Goal: Information Seeking & Learning: Learn about a topic

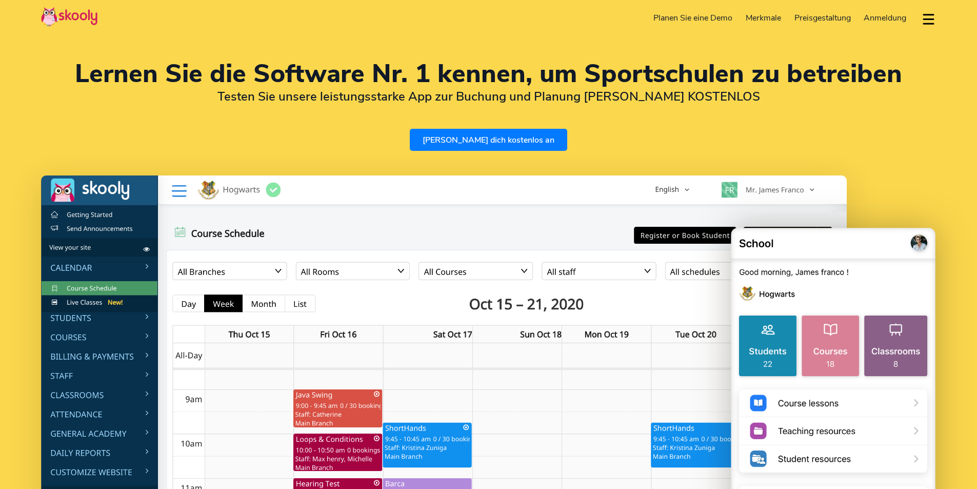
select select "de"
select select "90"
select select "[GEOGRAPHIC_DATA]"
select select "[GEOGRAPHIC_DATA]/[GEOGRAPHIC_DATA]"
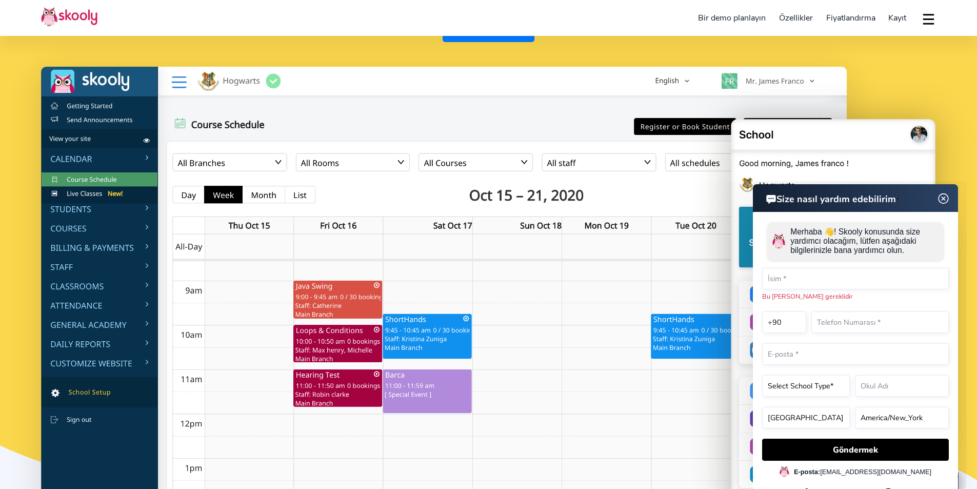
scroll to position [154, 0]
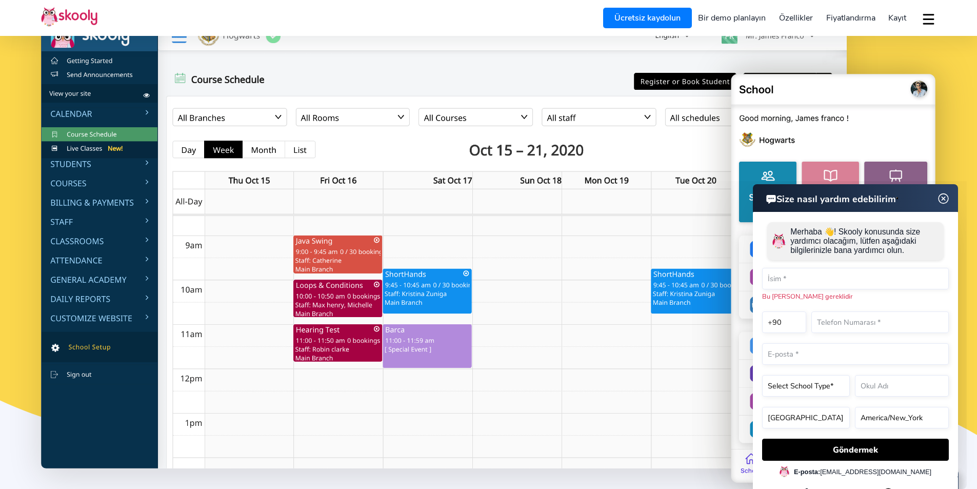
click at [944, 198] on img at bounding box center [943, 198] width 19 height 13
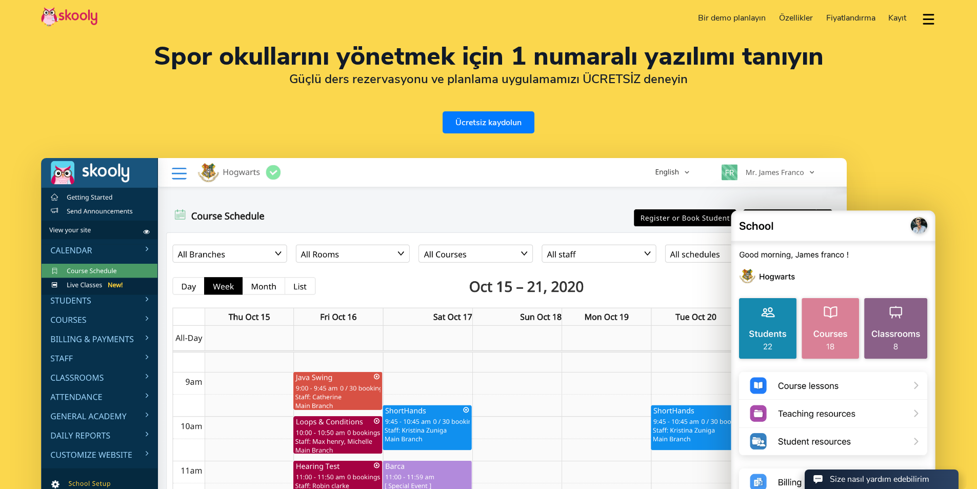
scroll to position [0, 0]
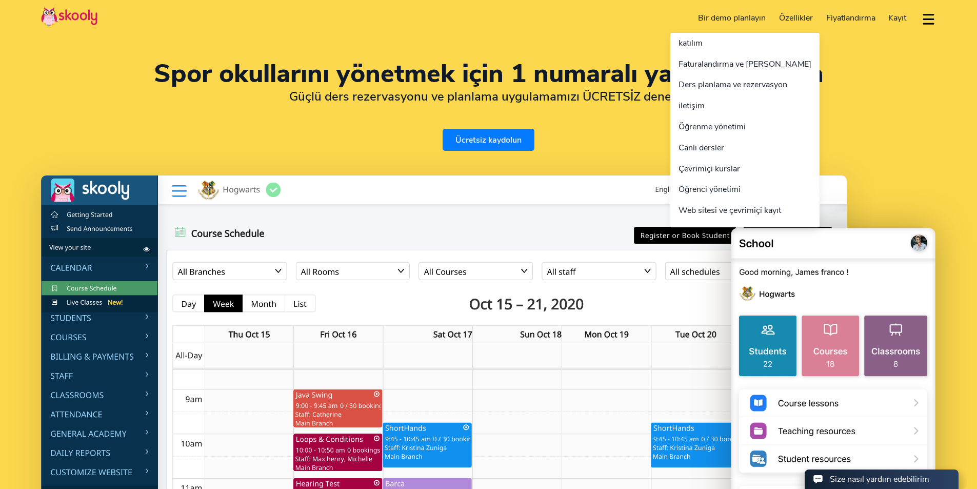
click at [788, 15] on font "Özellikler" at bounding box center [796, 17] width 34 height 11
click at [722, 192] on font "Öğrenci yönetimi" at bounding box center [709, 189] width 62 height 11
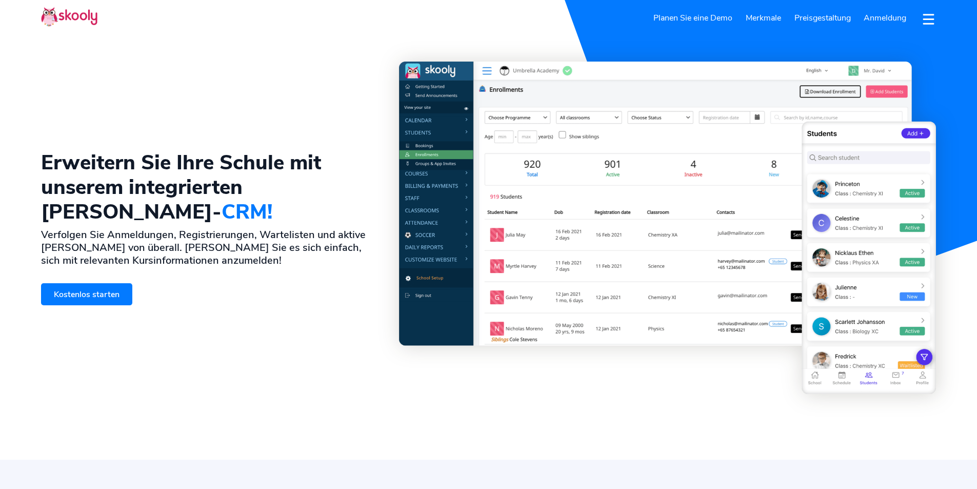
select select "de"
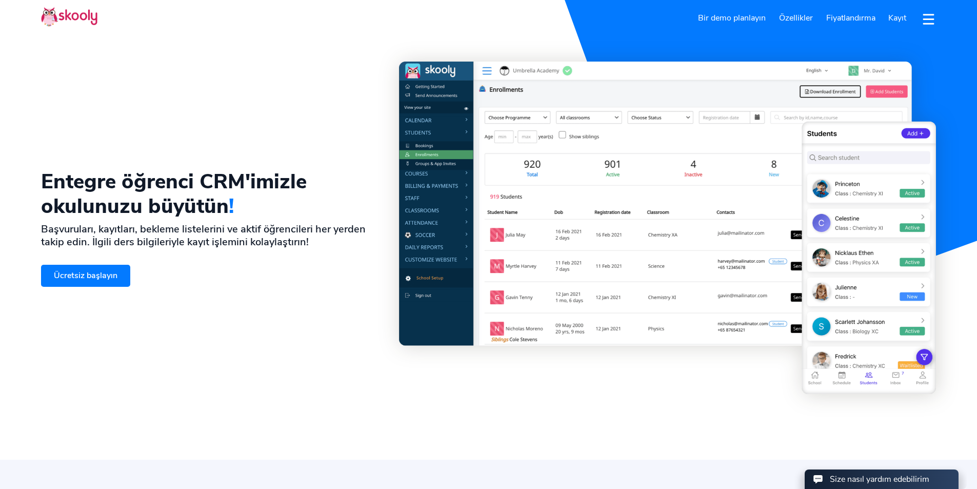
select select "90"
select select "[GEOGRAPHIC_DATA]"
select select "[GEOGRAPHIC_DATA]/[GEOGRAPHIC_DATA]"
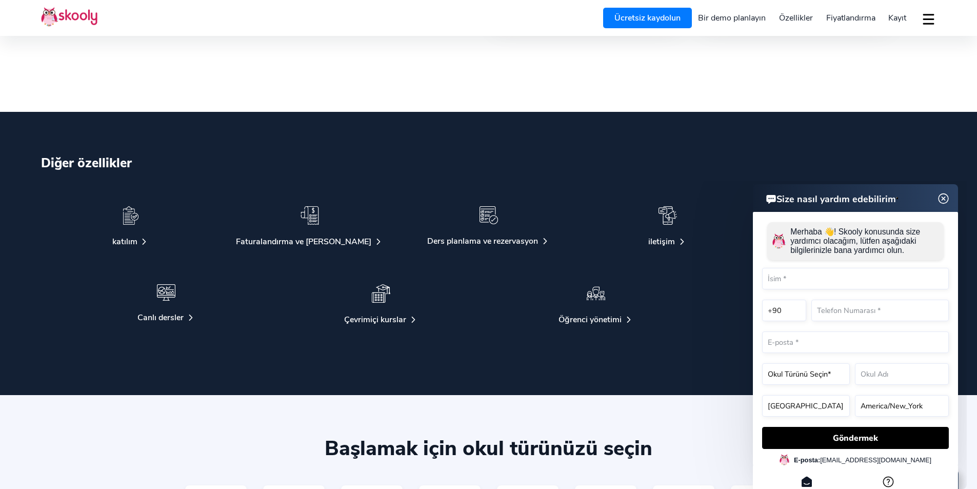
scroll to position [2410, 0]
